Goal: Navigation & Orientation: Find specific page/section

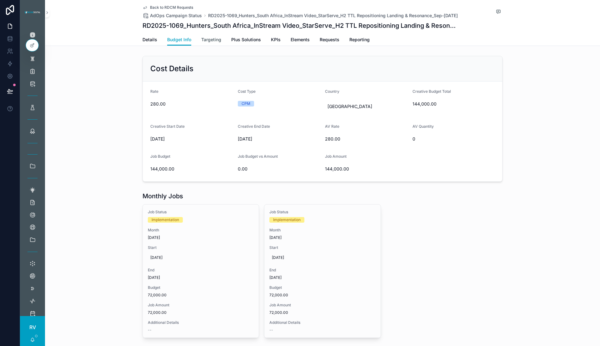
click at [210, 41] on span "Targeting" at bounding box center [211, 40] width 20 height 6
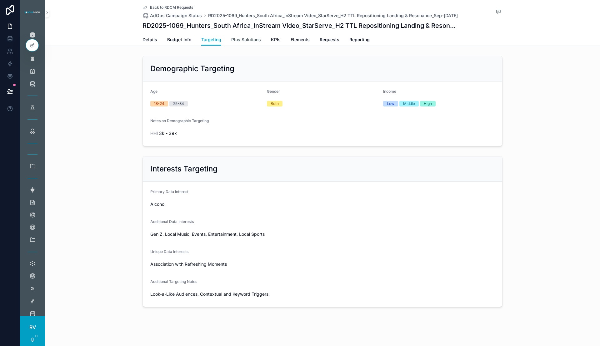
click at [239, 39] on span "Plus Solutions" at bounding box center [246, 40] width 30 height 6
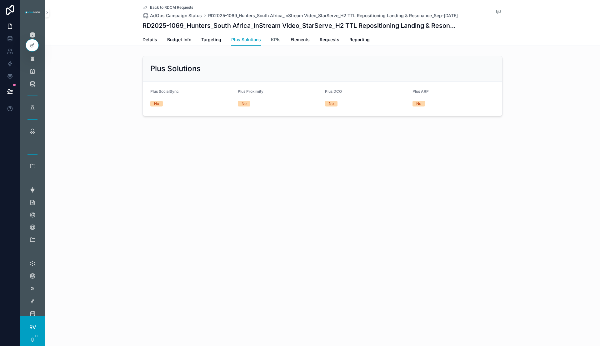
click at [273, 40] on span "KPIs" at bounding box center [276, 40] width 10 height 6
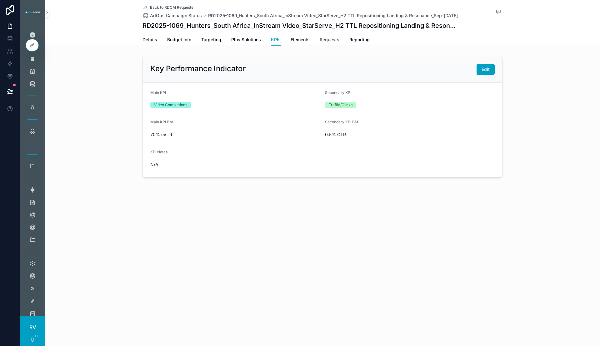
click at [321, 39] on span "Requests" at bounding box center [330, 40] width 20 height 6
